Goal: Task Accomplishment & Management: Complete application form

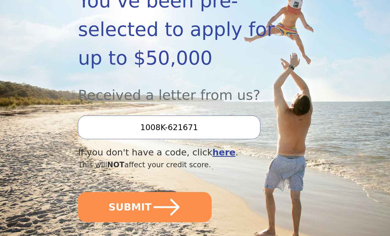
scroll to position [142, 0]
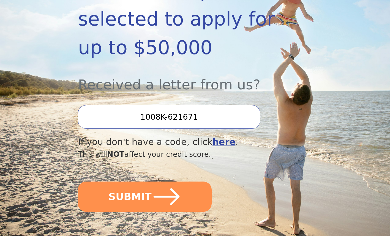
click at [173, 199] on icon "submit" at bounding box center [166, 196] width 26 height 17
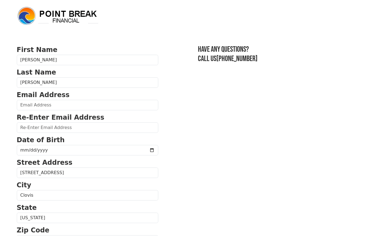
scroll to position [18, 0]
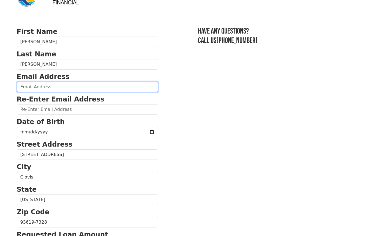
click at [90, 88] on input "email" at bounding box center [87, 87] width 141 height 10
click at [51, 88] on input "[EMAIL_ADDRESS][PERSON_NAME][DOMAIN_NAME]" at bounding box center [87, 87] width 141 height 10
type input "[EMAIL_ADDRESS][DOMAIN_NAME]"
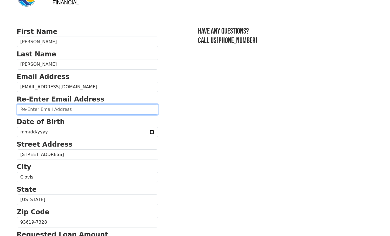
click at [67, 112] on input "email" at bounding box center [87, 109] width 141 height 10
paste input "[EMAIL_ADDRESS][DOMAIN_NAME]"
type input "[EMAIL_ADDRESS][DOMAIN_NAME]"
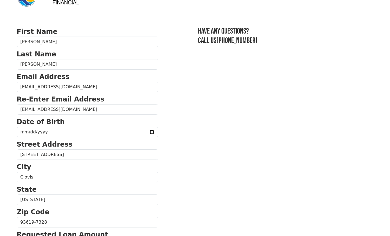
click at [241, 114] on section "First Name [PERSON_NAME] Last Name [PERSON_NAME] Email Address [EMAIL_ADDRESS][…" at bounding box center [195, 223] width 356 height 392
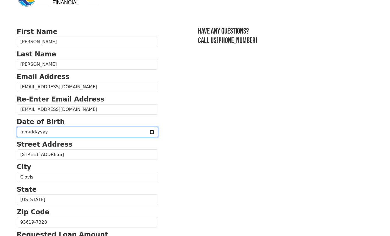
click at [81, 132] on input "date" at bounding box center [87, 132] width 141 height 10
type input "[DATE]"
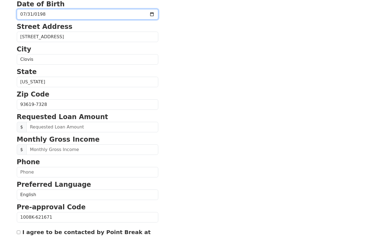
scroll to position [141, 0]
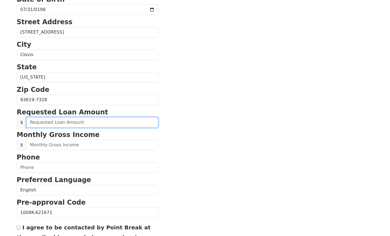
click at [105, 123] on input "text" at bounding box center [92, 122] width 132 height 10
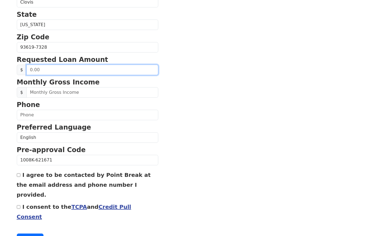
scroll to position [193, 0]
type input "25,000.00"
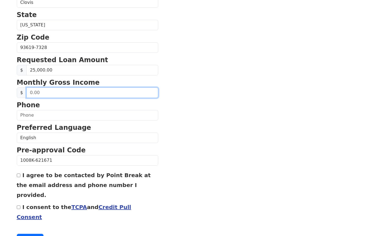
click at [75, 92] on input "text" at bounding box center [92, 92] width 132 height 10
type input "4,280.00"
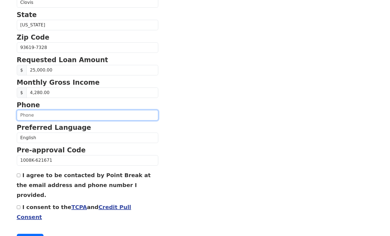
click at [116, 116] on input "text" at bounding box center [87, 115] width 141 height 10
type input "[PHONE_NUMBER]"
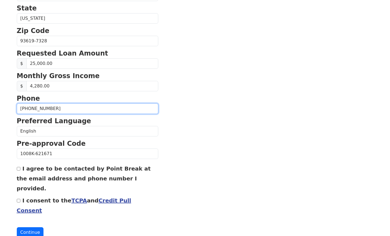
scroll to position [202, 0]
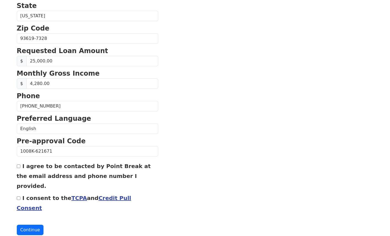
click at [18, 167] on input "I agree to be contacted by Point Break at the email address and phone number I …" at bounding box center [19, 166] width 4 height 4
checkbox input "true"
click at [17, 196] on input "I consent to the TCPA and Credit Pull Consent" at bounding box center [19, 198] width 4 height 4
checkbox input "true"
click at [27, 225] on button "Continue" at bounding box center [30, 230] width 27 height 10
